Goal: Information Seeking & Learning: Learn about a topic

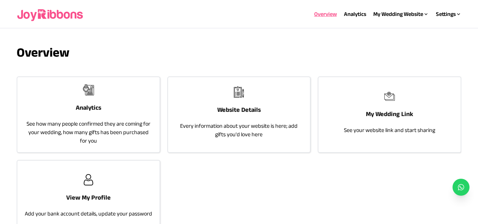
click at [93, 103] on h3 "Analytics" at bounding box center [88, 108] width 25 height 10
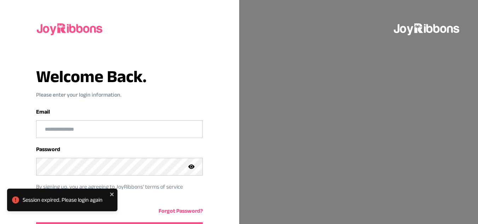
scroll to position [48, 0]
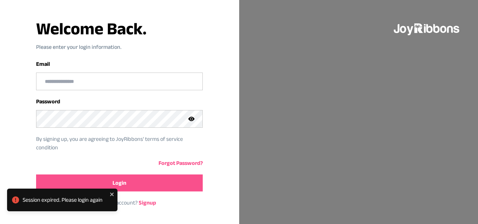
type input "**********"
click at [130, 183] on button "Login" at bounding box center [119, 183] width 167 height 17
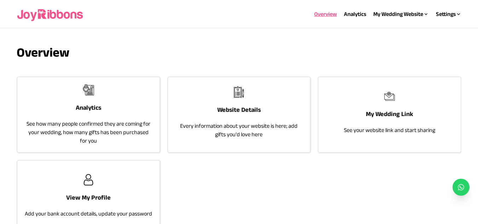
click at [95, 101] on div "Analytics See how many people confirmed they are coming for your wedding, how m…" at bounding box center [88, 114] width 142 height 75
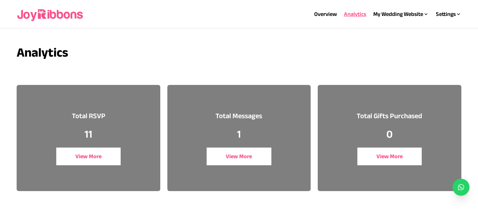
click at [244, 157] on button "View More" at bounding box center [239, 157] width 65 height 18
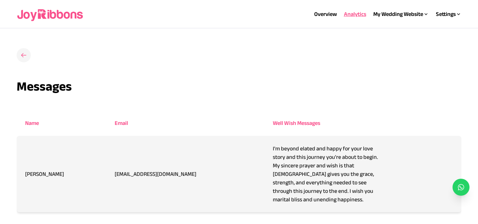
click at [22, 56] on icon at bounding box center [23, 55] width 5 height 4
